Goal: Book appointment/travel/reservation

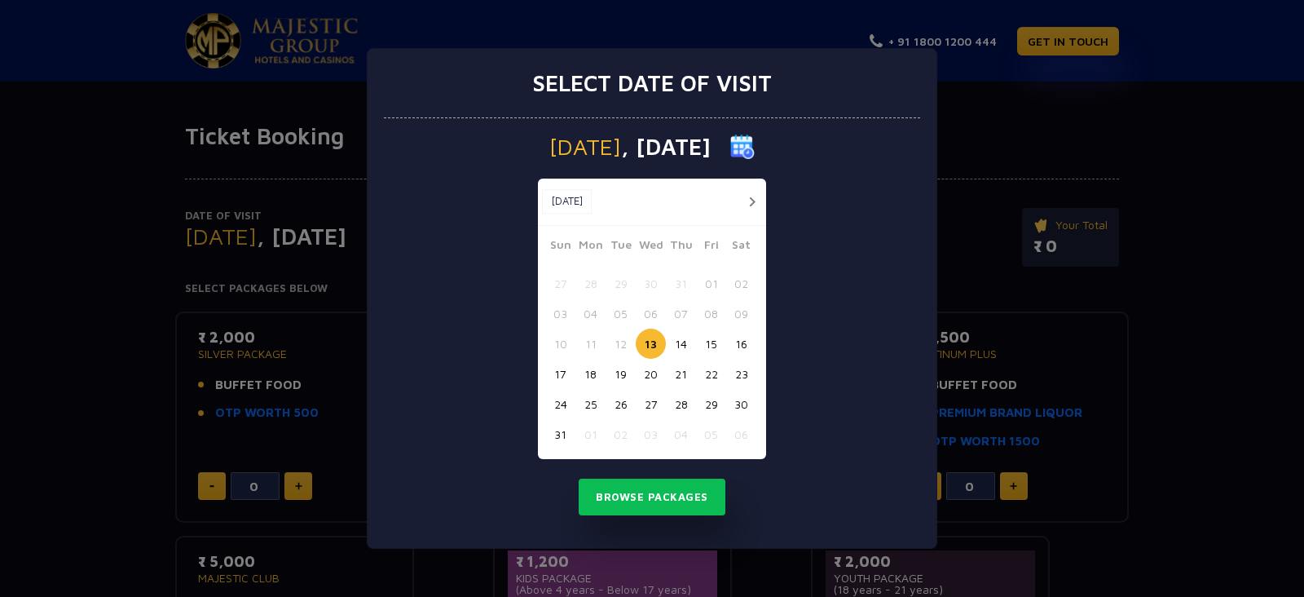
click at [752, 200] on button "button" at bounding box center [752, 202] width 20 height 20
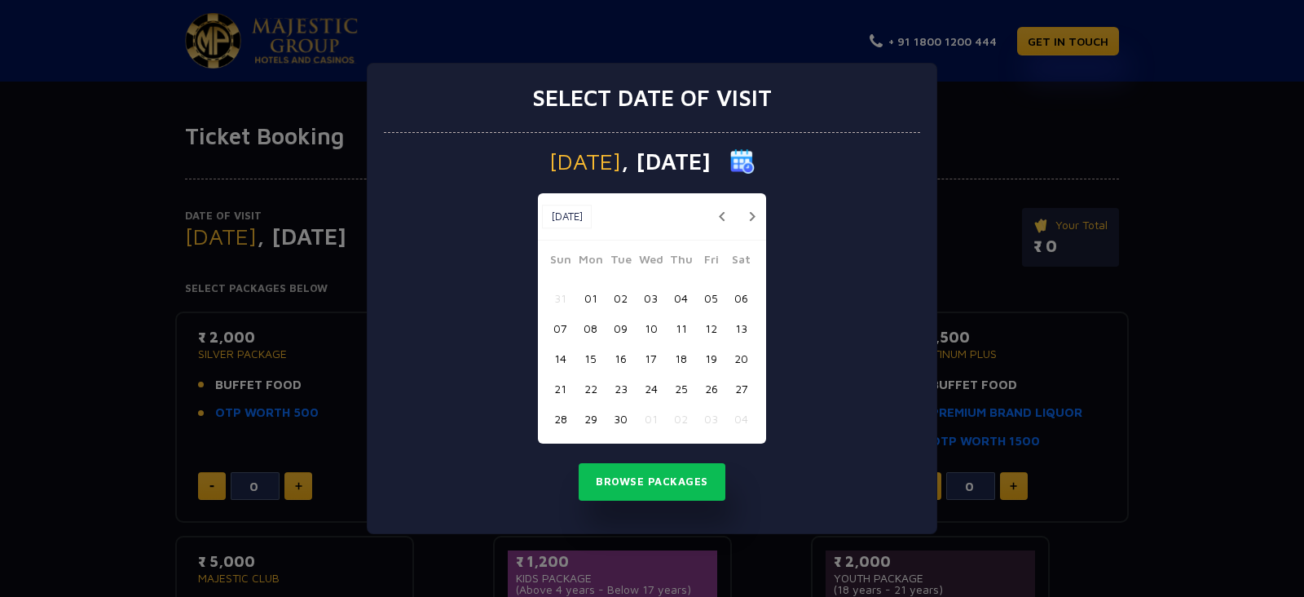
click at [757, 214] on button "button" at bounding box center [752, 216] width 20 height 20
click at [644, 303] on button "01" at bounding box center [651, 298] width 30 height 30
click at [637, 473] on button "Browse Packages" at bounding box center [652, 481] width 147 height 37
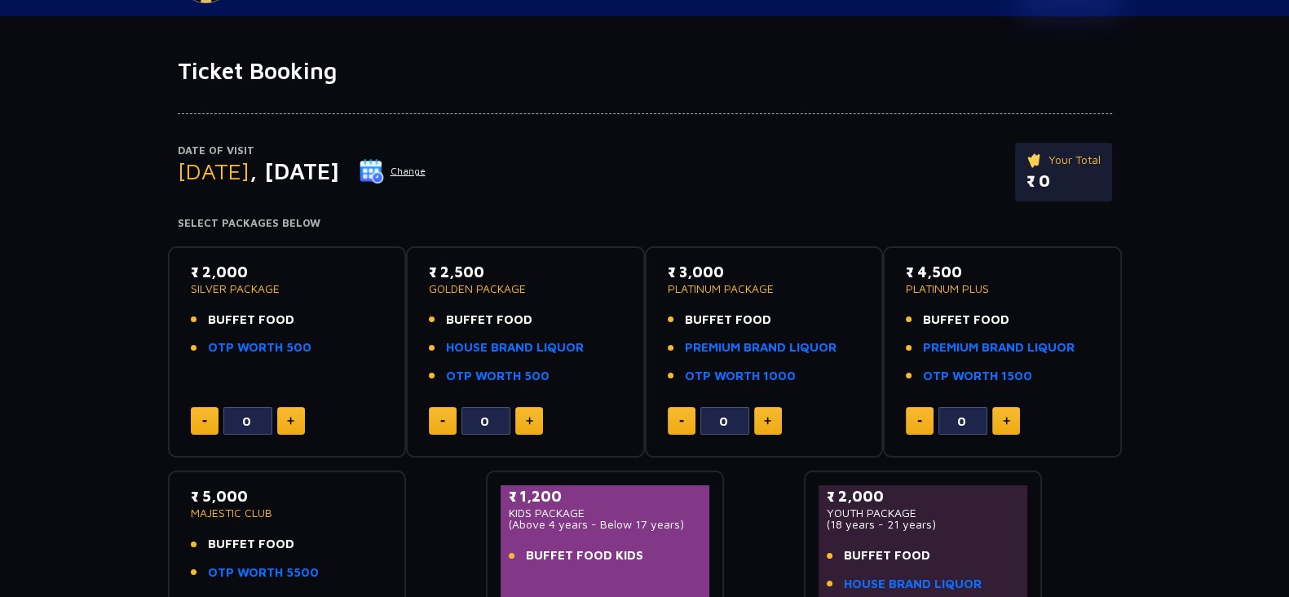
scroll to position [66, 0]
click at [474, 348] on link "HOUSE BRAND LIQUOR" at bounding box center [515, 346] width 138 height 19
click at [254, 287] on p "SILVER PACKAGE" at bounding box center [287, 287] width 193 height 11
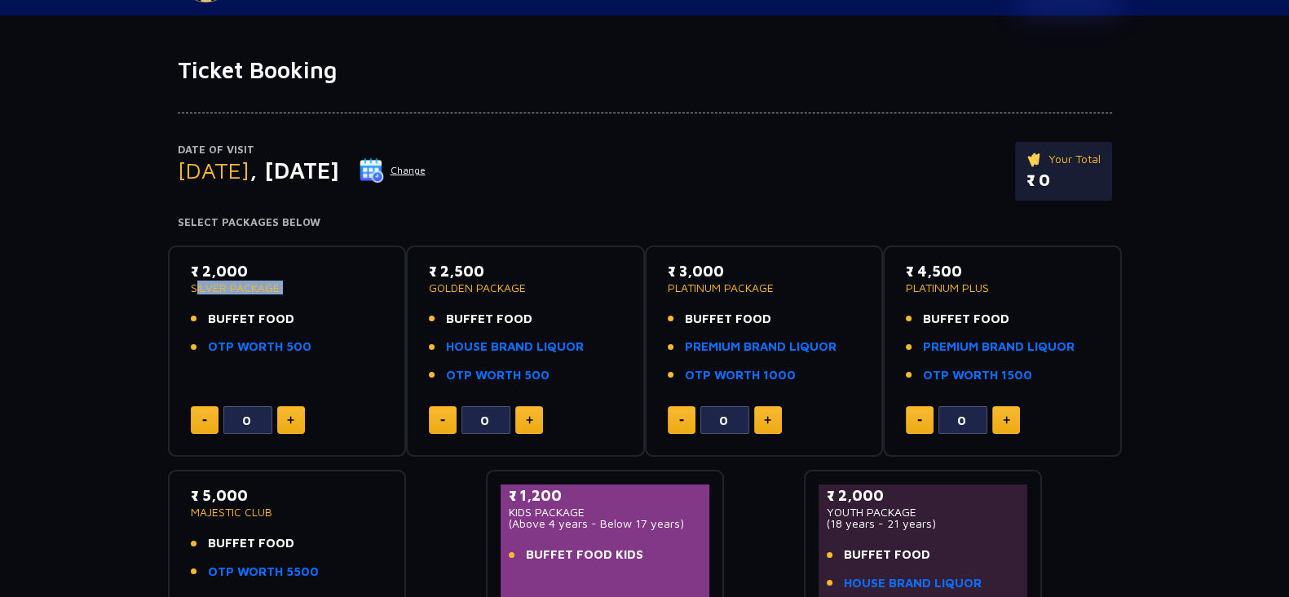
click at [254, 287] on p "SILVER PACKAGE" at bounding box center [287, 287] width 193 height 11
click at [481, 287] on p "GOLDEN PACKAGE" at bounding box center [525, 287] width 193 height 11
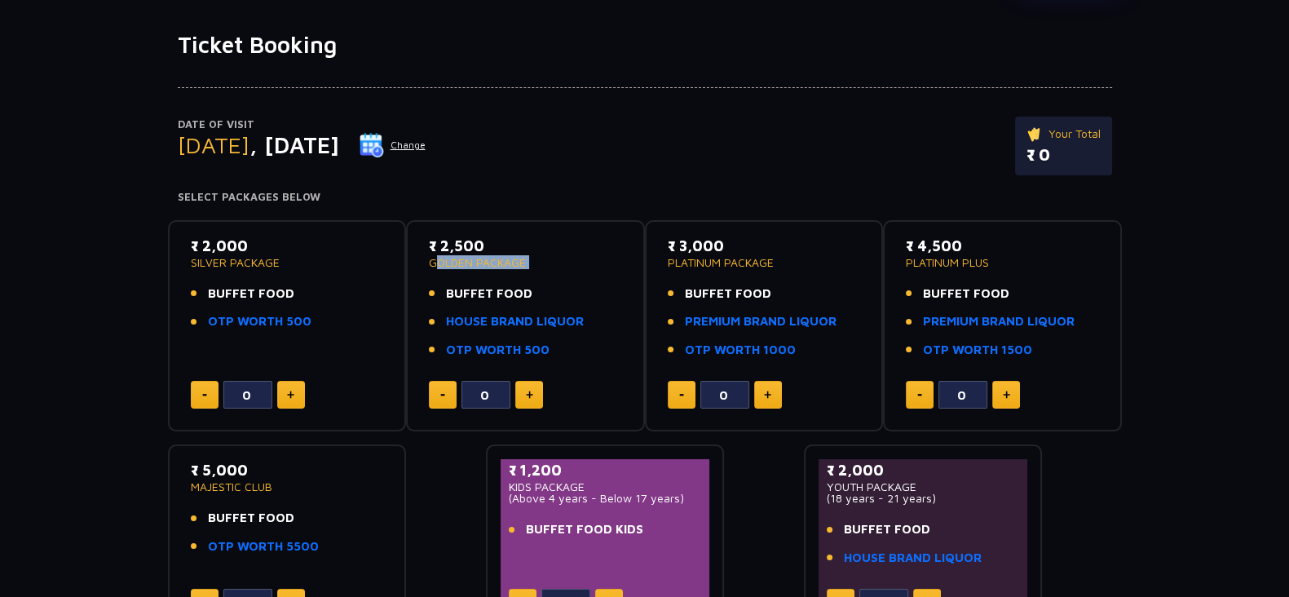
scroll to position [93, 0]
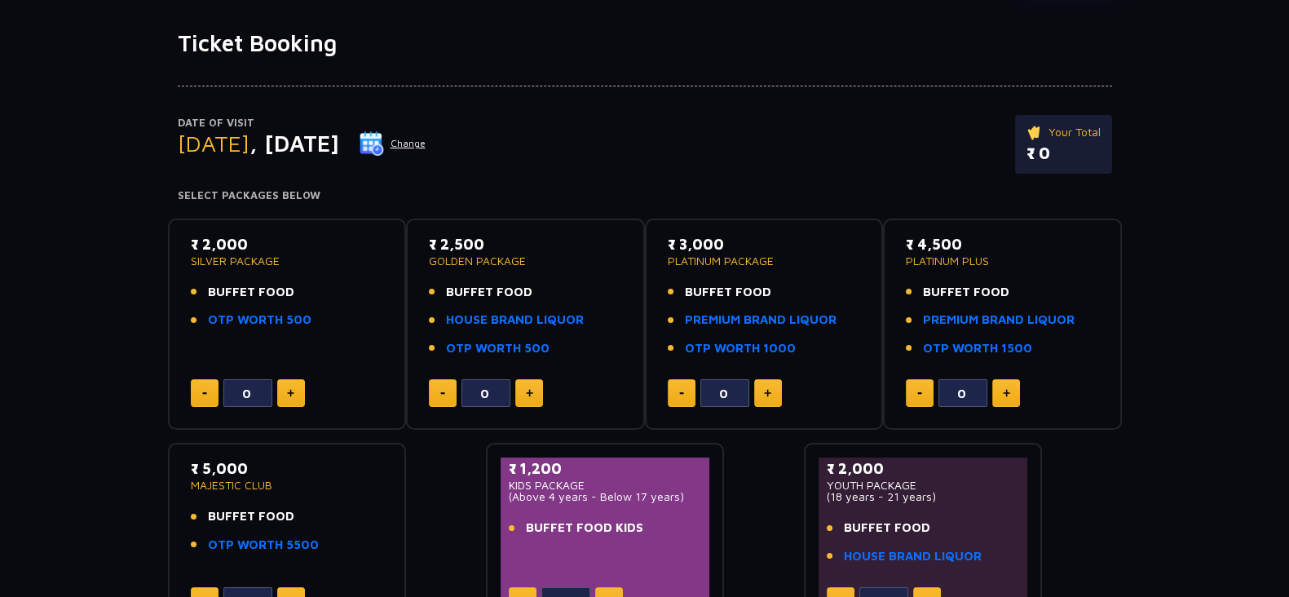
click at [479, 290] on span "BUFFET FOOD" at bounding box center [489, 292] width 86 height 19
click at [699, 256] on p "PLATINUM PACKAGE" at bounding box center [764, 260] width 193 height 11
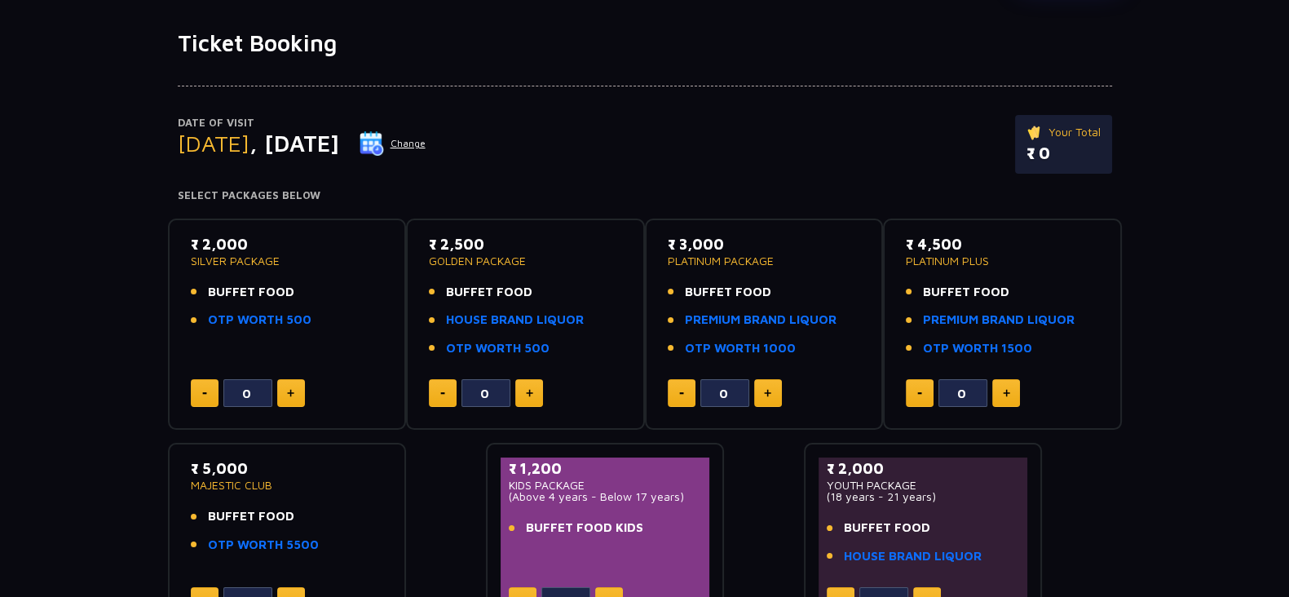
click at [710, 285] on span "BUFFET FOOD" at bounding box center [728, 292] width 86 height 19
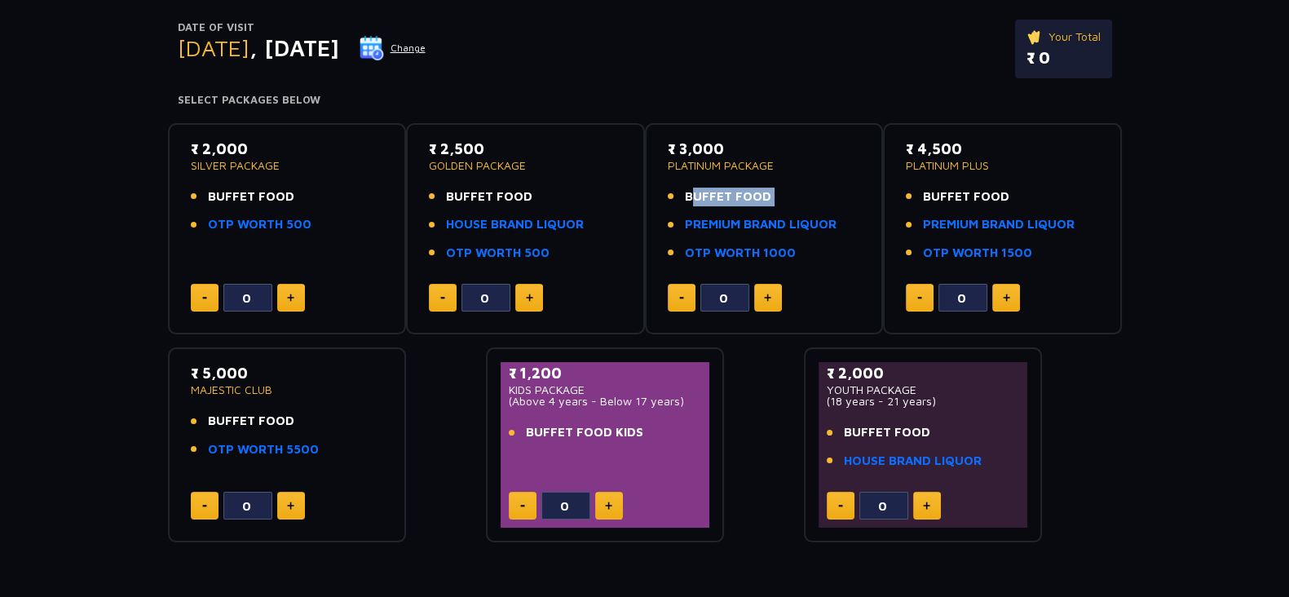
scroll to position [191, 0]
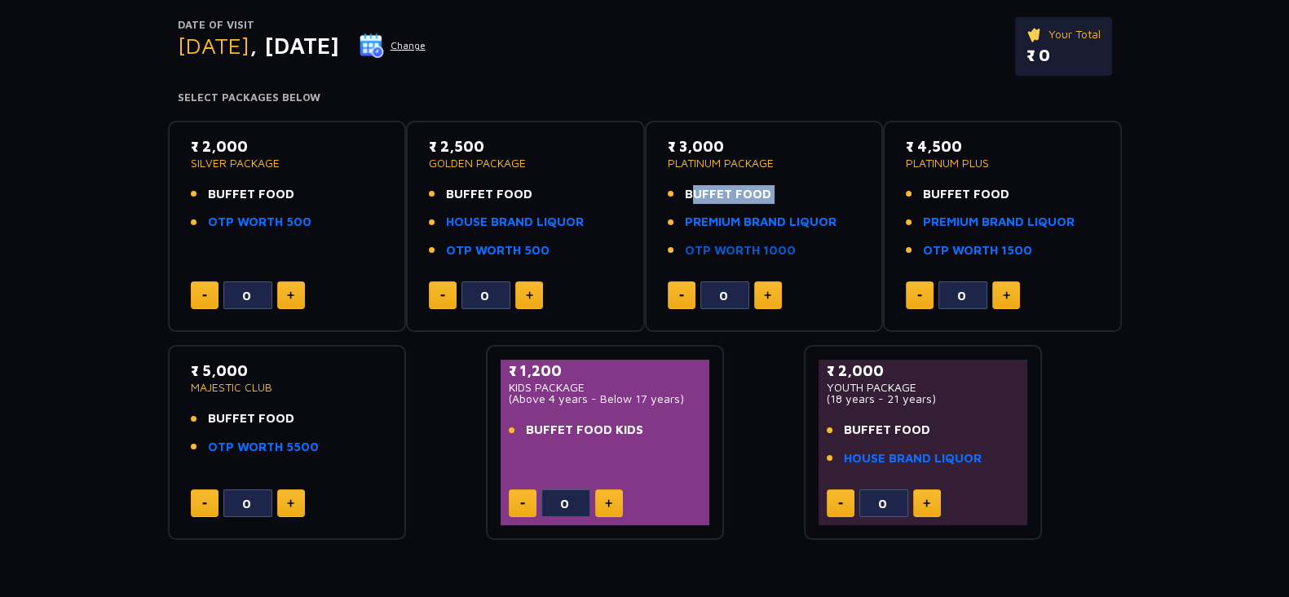
click at [713, 250] on link "OTP WORTH 1000" at bounding box center [740, 250] width 111 height 19
click at [706, 141] on p "₹ 3,000" at bounding box center [764, 146] width 193 height 22
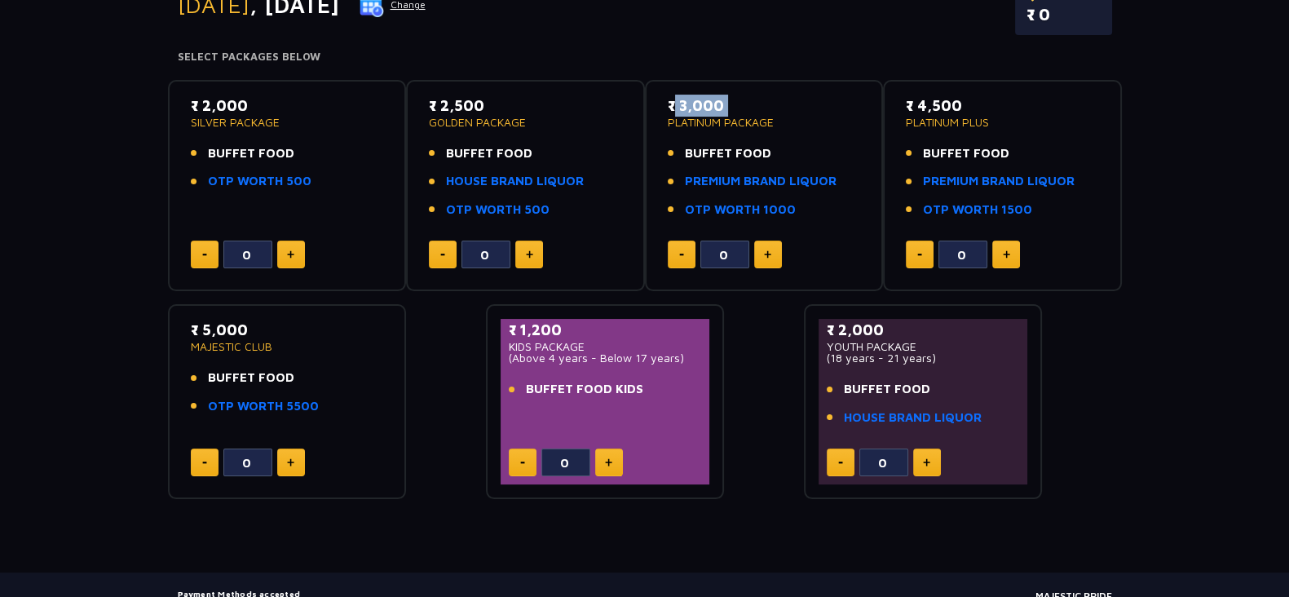
scroll to position [0, 0]
